Goal: Task Accomplishment & Management: Use online tool/utility

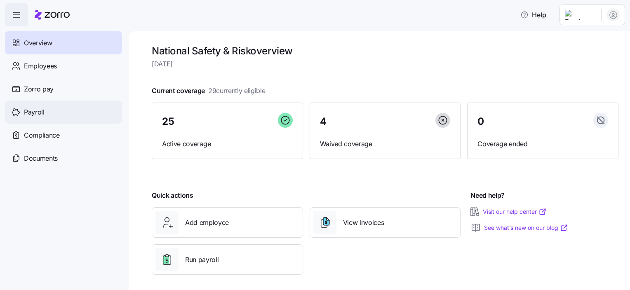
click at [29, 111] on span "Payroll" at bounding box center [34, 112] width 21 height 10
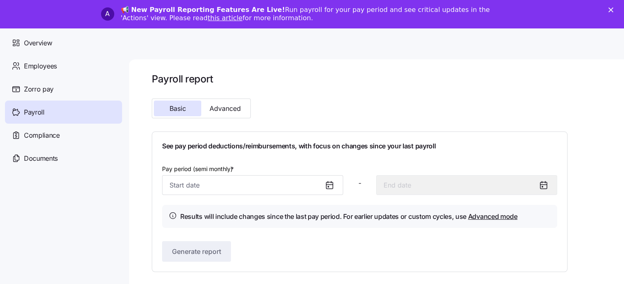
click at [331, 156] on div "See pay period deductions/reimbursements, with focus on changes since your last…" at bounding box center [359, 202] width 395 height 120
click at [330, 186] on icon at bounding box center [330, 185] width 10 height 10
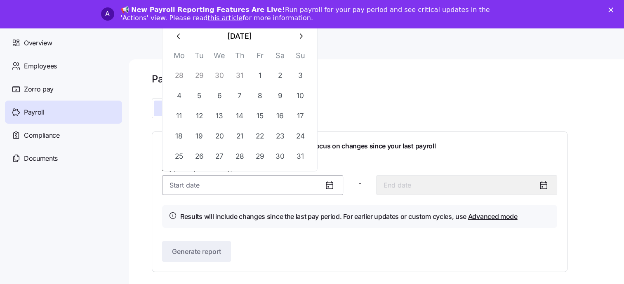
click at [305, 186] on input "Pay period (semi monthly) *" at bounding box center [252, 185] width 181 height 20
click at [263, 73] on button "1" at bounding box center [260, 76] width 20 height 20
type input "August 1, 2025"
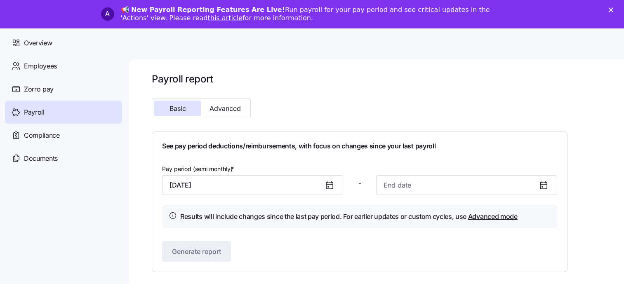
click at [545, 191] on div at bounding box center [547, 185] width 20 height 19
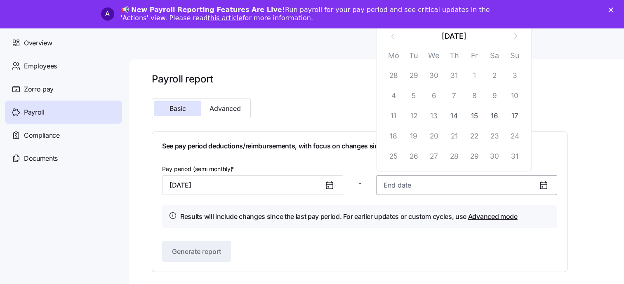
click at [507, 187] on input at bounding box center [466, 185] width 181 height 20
click at [456, 115] on button "14" at bounding box center [454, 116] width 20 height 20
type input "August 14, 2025"
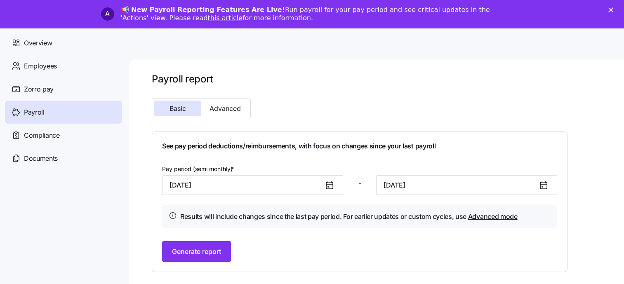
click at [185, 239] on div "See pay period deductions/reimbursements, with focus on changes since your last…" at bounding box center [359, 202] width 395 height 120
click at [195, 252] on span "Generate report" at bounding box center [196, 252] width 49 height 10
